Goal: Task Accomplishment & Management: Complete application form

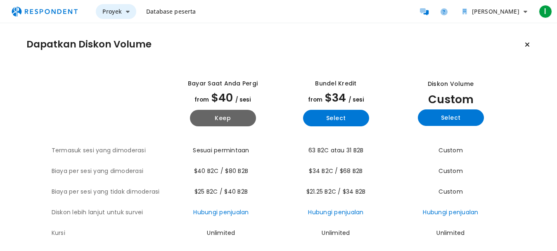
click at [118, 12] on span "Proyek" at bounding box center [111, 11] width 19 height 8
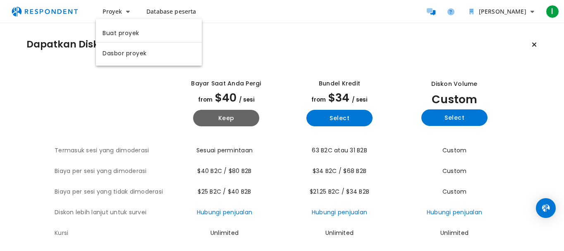
click at [162, 11] on md-backdrop at bounding box center [282, 125] width 564 height 251
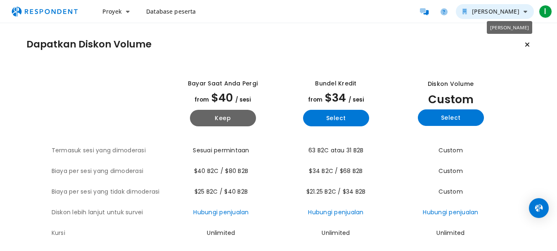
click at [520, 12] on span "[PERSON_NAME]" at bounding box center [496, 11] width 48 height 8
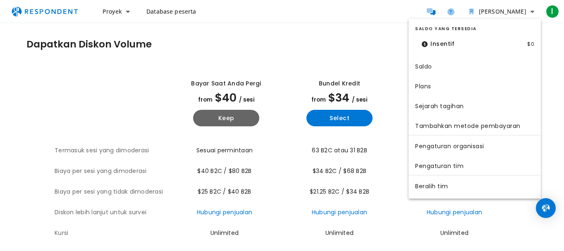
click at [342, 54] on md-backdrop at bounding box center [282, 125] width 564 height 251
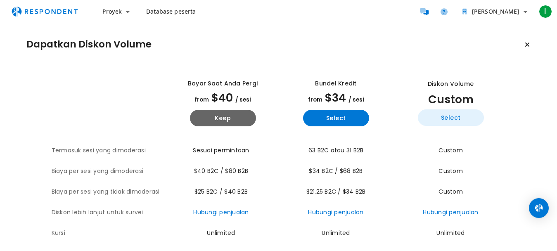
click at [466, 119] on button "Select" at bounding box center [451, 117] width 66 height 17
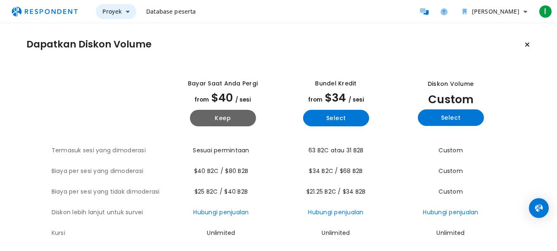
click at [126, 16] on button "Proyek" at bounding box center [116, 11] width 40 height 15
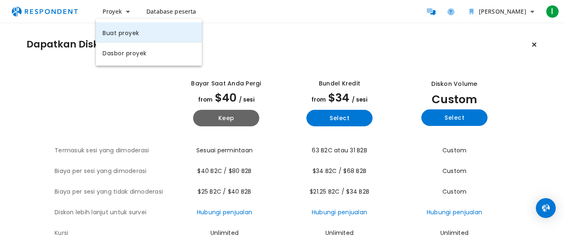
click at [122, 39] on link "Buat proyek" at bounding box center [149, 32] width 106 height 20
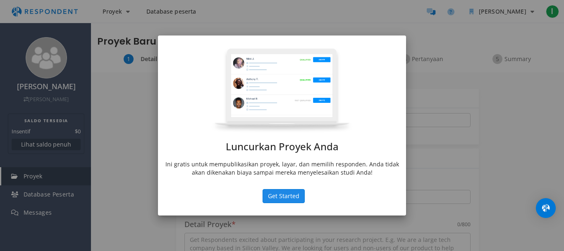
click at [285, 197] on button "Get Started" at bounding box center [283, 196] width 42 height 14
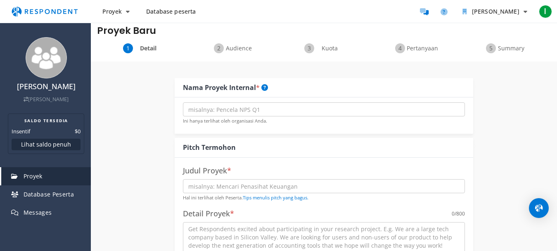
scroll to position [23, 0]
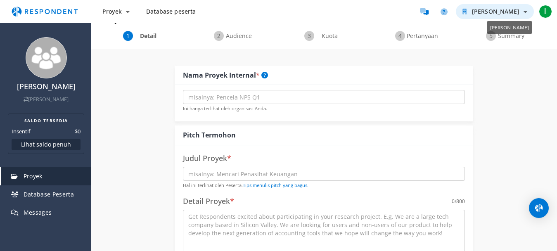
click at [522, 10] on button "[PERSON_NAME]" at bounding box center [495, 11] width 78 height 15
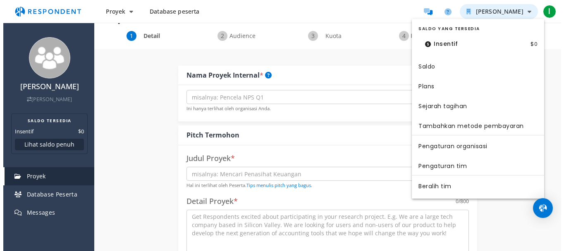
scroll to position [0, 0]
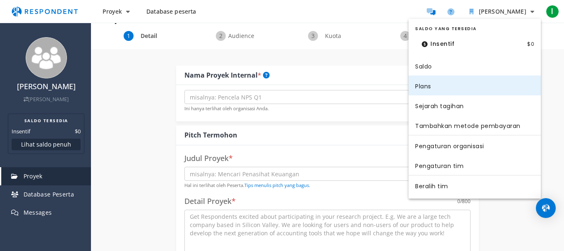
click at [438, 87] on link "Plans" at bounding box center [474, 86] width 132 height 20
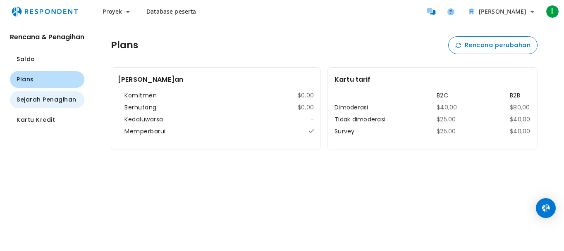
click at [60, 103] on span "Sejarah Penagihan" at bounding box center [47, 99] width 60 height 9
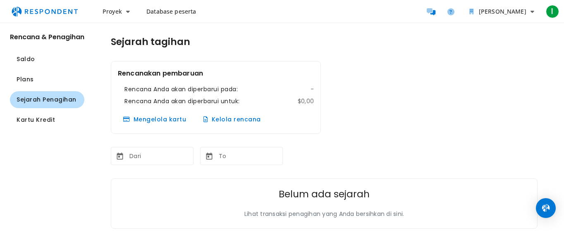
click at [180, 16] on link "Database peserta" at bounding box center [171, 11] width 63 height 15
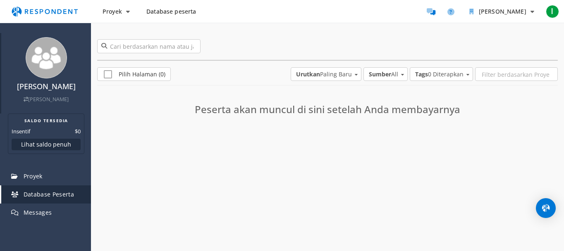
click at [45, 98] on link "[PERSON_NAME]" at bounding box center [46, 99] width 45 height 7
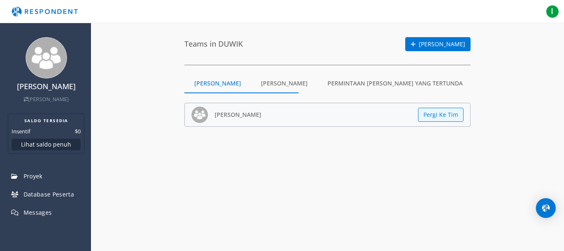
click at [267, 86] on md-tab-item "[PERSON_NAME]" at bounding box center [284, 84] width 67 height 20
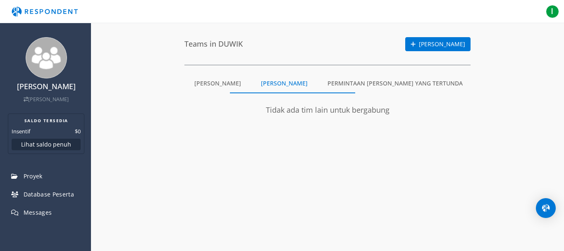
click at [197, 86] on md-tab-item "[PERSON_NAME]" at bounding box center [217, 84] width 67 height 20
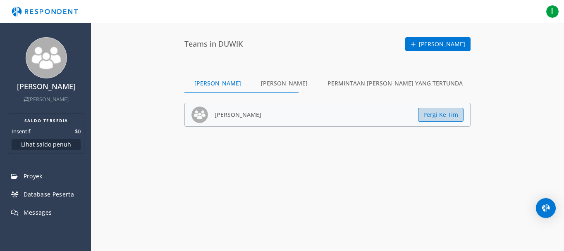
click at [428, 117] on button "Pergi Ke Tim" at bounding box center [440, 115] width 45 height 14
click at [371, 82] on md-tab-item "Permintaan [PERSON_NAME] yang Tertunda" at bounding box center [394, 84] width 155 height 20
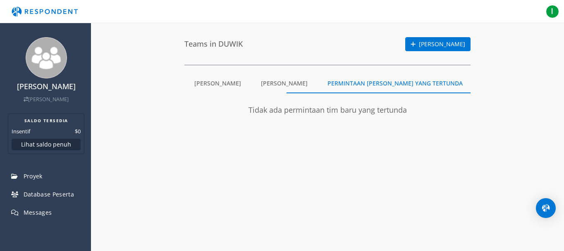
click at [214, 84] on md-tab-item "[PERSON_NAME]" at bounding box center [217, 84] width 67 height 20
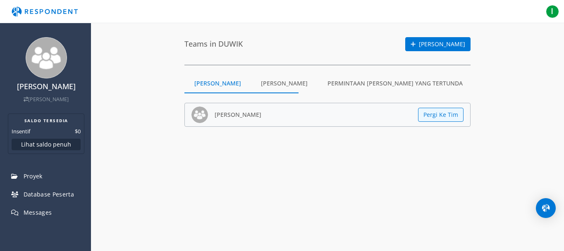
scroll to position [36, 0]
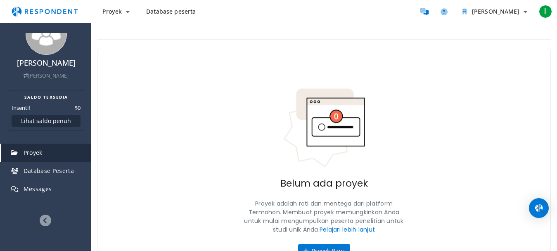
scroll to position [47, 0]
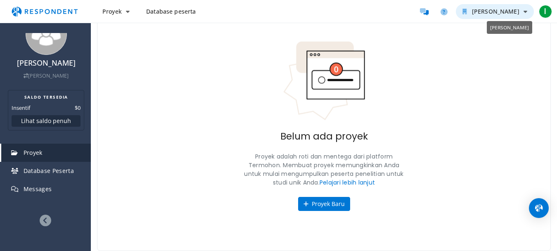
click at [524, 14] on icon "Tim DUWIK" at bounding box center [526, 12] width 4 height 6
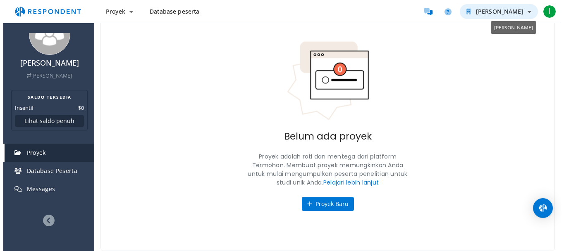
scroll to position [0, 0]
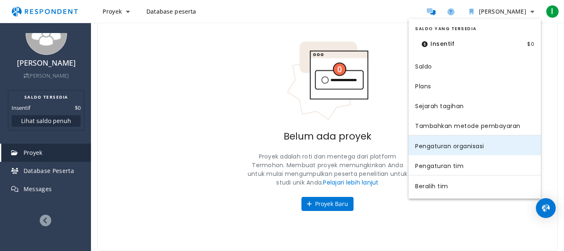
click at [480, 142] on link "Pengaturan organisasi" at bounding box center [474, 146] width 132 height 20
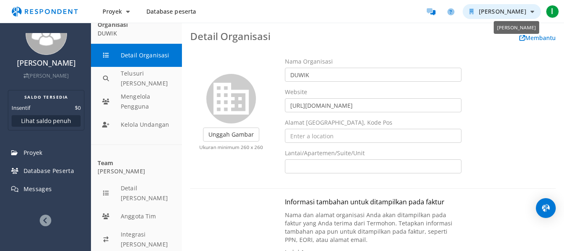
click at [528, 12] on button "[PERSON_NAME]" at bounding box center [501, 11] width 78 height 15
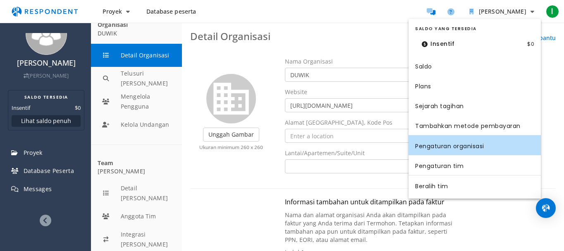
click at [529, 11] on md-backdrop at bounding box center [282, 125] width 564 height 251
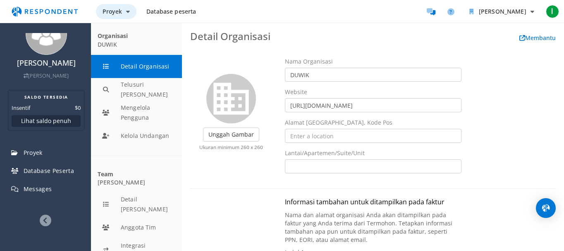
click at [124, 12] on button "Proyek" at bounding box center [116, 11] width 40 height 15
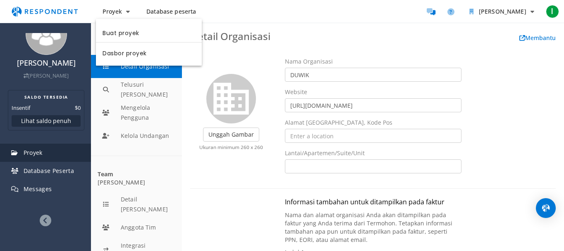
drag, startPoint x: 133, startPoint y: 38, endPoint x: 81, endPoint y: 155, distance: 128.5
click at [133, 37] on link "Buat proyek" at bounding box center [149, 32] width 106 height 20
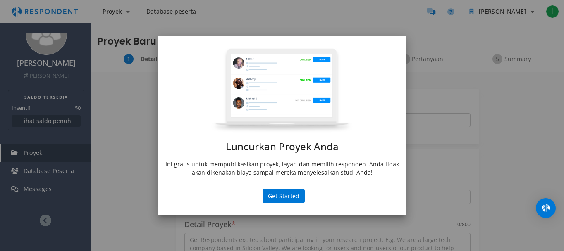
click at [461, 140] on div "Luncurkan Proyek Anda Ini gratis untuk mempublikasikan proyek, layar, dan memil…" at bounding box center [282, 125] width 564 height 251
click at [281, 195] on button "Get Started" at bounding box center [283, 196] width 42 height 14
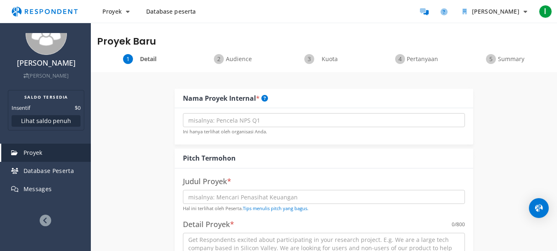
click at [220, 50] on div "Proyek Baru" at bounding box center [324, 38] width 466 height 31
click at [221, 60] on div "Audience" at bounding box center [233, 59] width 91 height 10
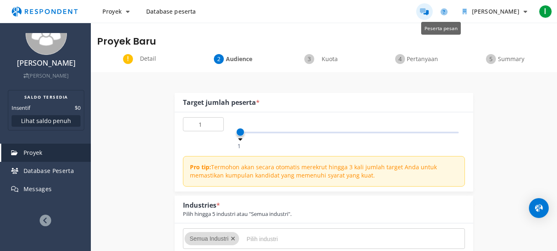
click at [429, 12] on icon "Message participants" at bounding box center [424, 11] width 9 height 7
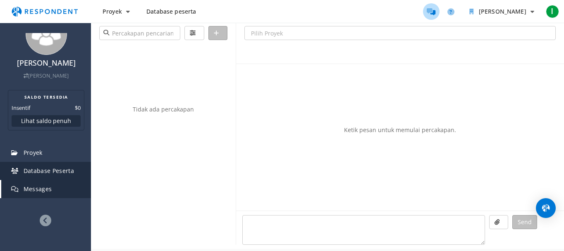
click at [68, 174] on span "Database Peserta" at bounding box center [49, 171] width 51 height 8
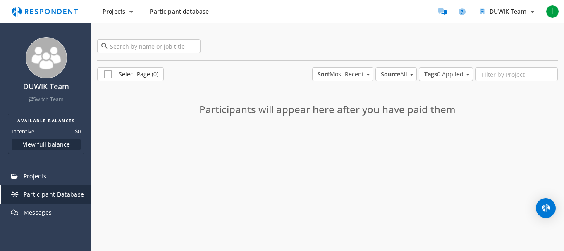
click at [542, 150] on div "0 participants Select Page (0) Sort Most Recent Alphabetical Most Recent Least …" at bounding box center [327, 93] width 473 height 140
click at [133, 8] on button "Projects" at bounding box center [118, 11] width 44 height 15
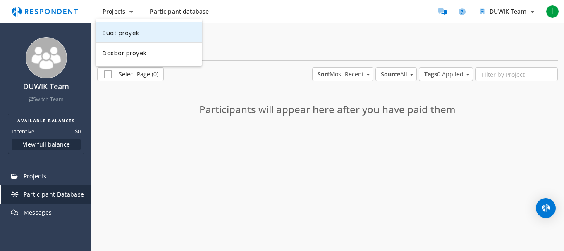
click at [148, 36] on link "Buat proyek" at bounding box center [149, 32] width 106 height 20
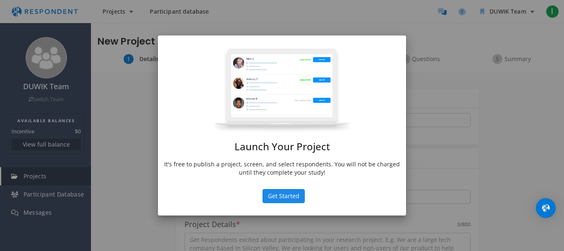
click at [296, 199] on button "Get Started" at bounding box center [283, 196] width 42 height 14
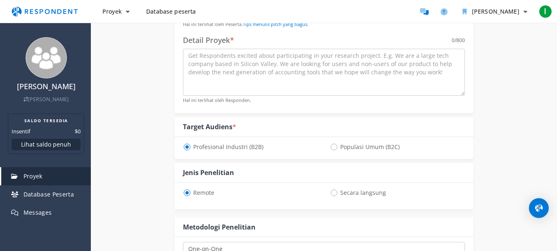
scroll to position [185, 0]
